Goal: Complete application form: Complete application form

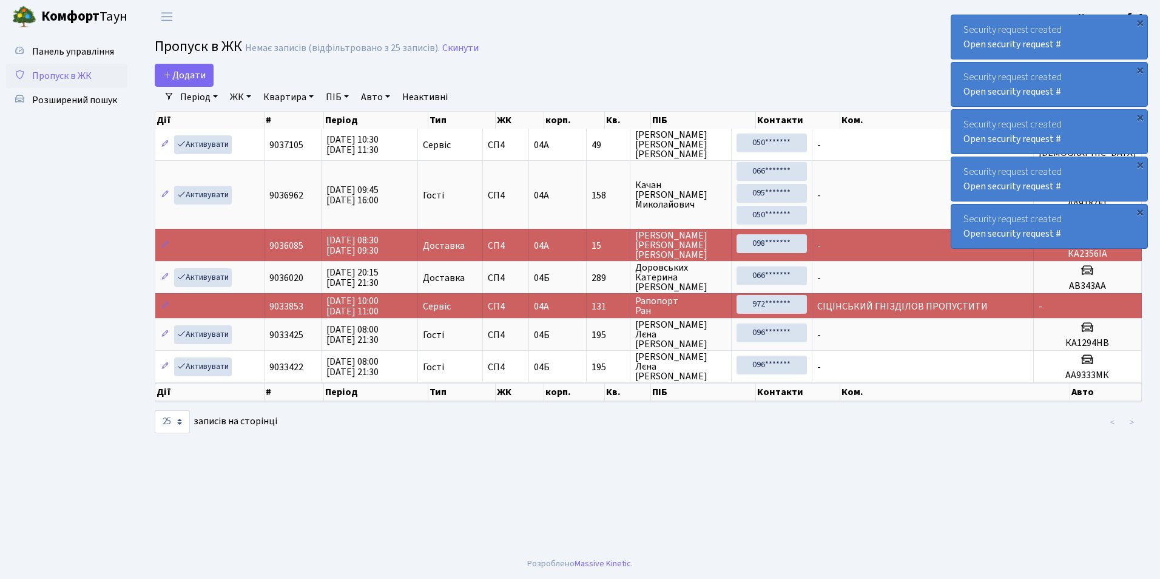
select select "25"
click at [200, 73] on span "Додати" at bounding box center [184, 75] width 43 height 13
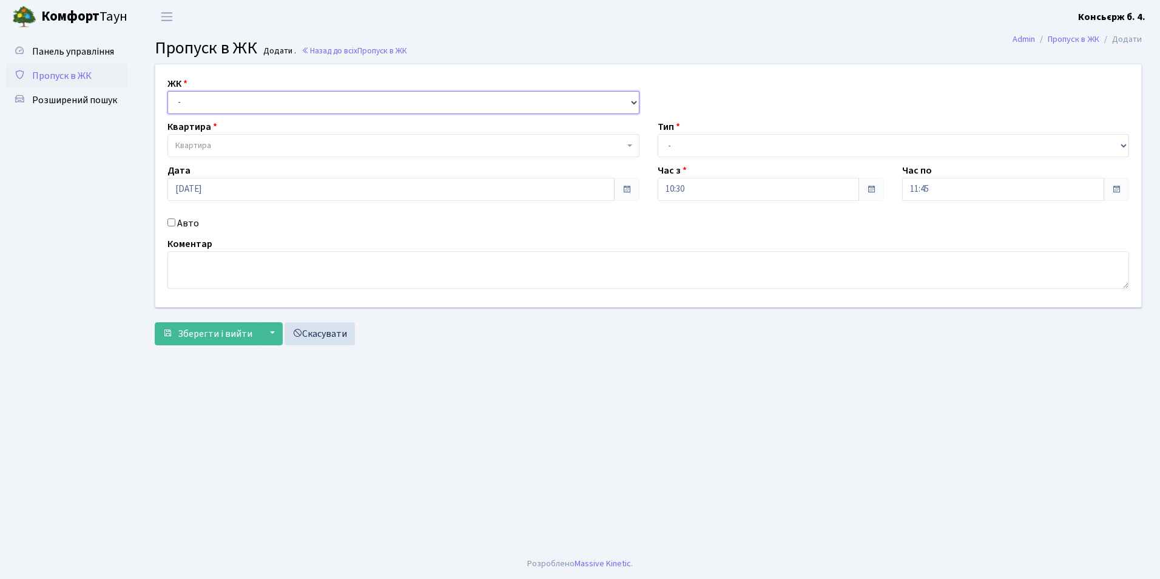
click at [190, 102] on select "- СП4, Столичне шосе, 5" at bounding box center [404, 102] width 472 height 23
select select "325"
click at [168, 91] on select "- СП4, Столичне шосе, 5" at bounding box center [404, 102] width 472 height 23
select select
click at [207, 144] on span "Квартира" at bounding box center [193, 146] width 36 height 12
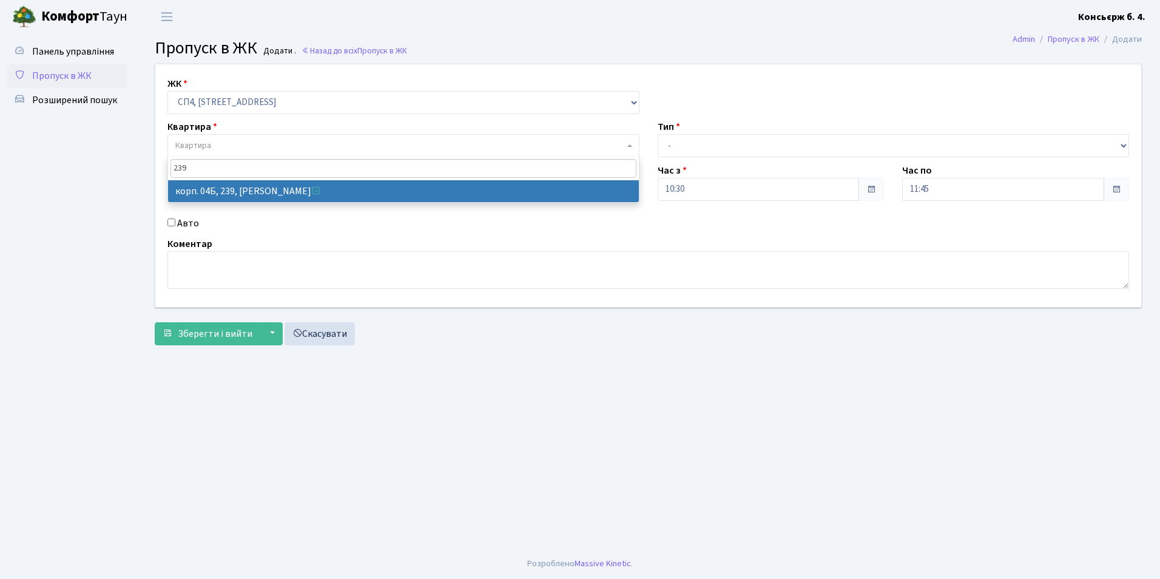
type input "239"
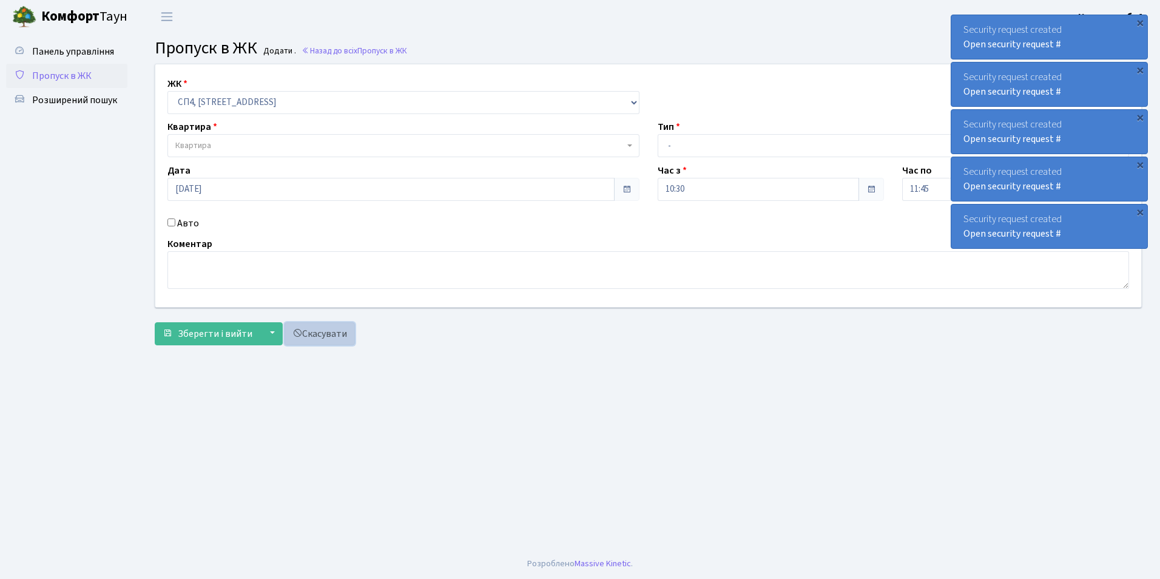
click at [322, 333] on link "Скасувати" at bounding box center [320, 333] width 70 height 23
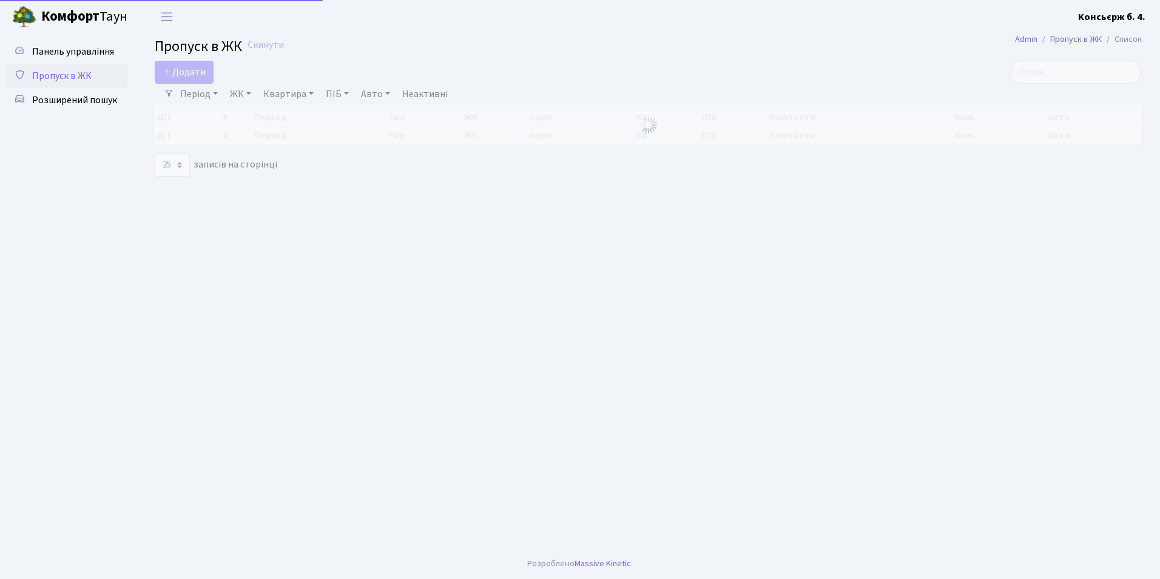
select select "25"
